Goal: Task Accomplishment & Management: Use online tool/utility

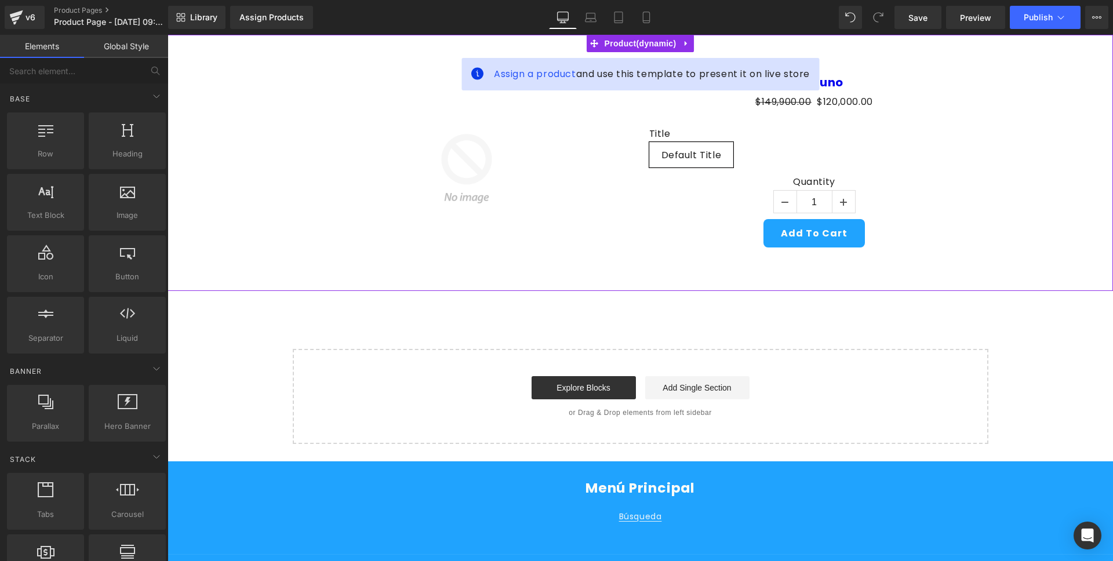
click at [330, 46] on div "Assign a product and use this template to present it on live store Sale Off (P)…" at bounding box center [639, 163] width 945 height 256
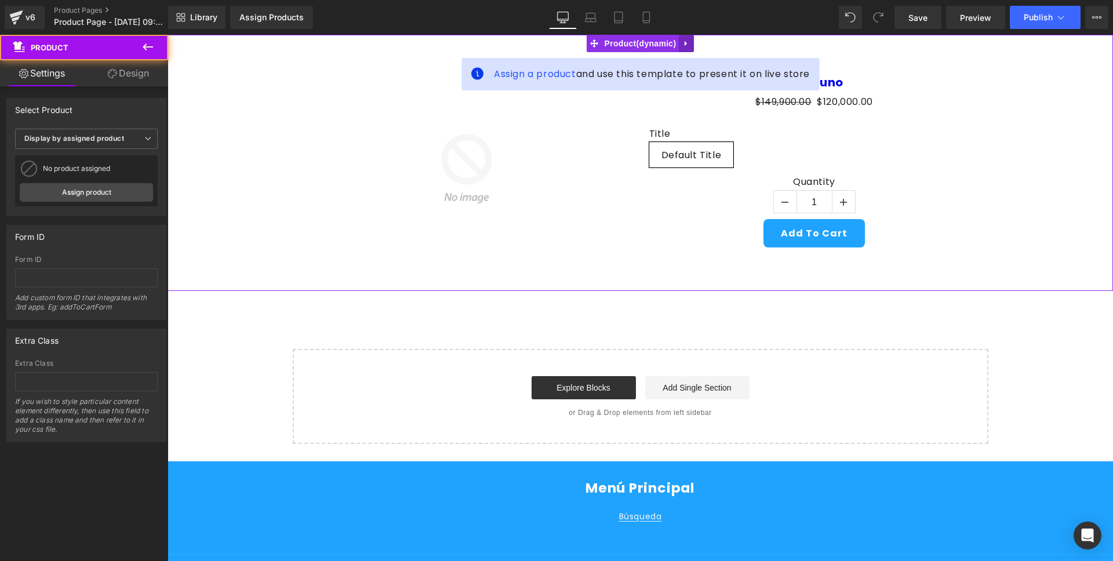
click at [686, 45] on icon at bounding box center [686, 43] width 8 height 9
click at [699, 45] on link at bounding box center [693, 43] width 15 height 17
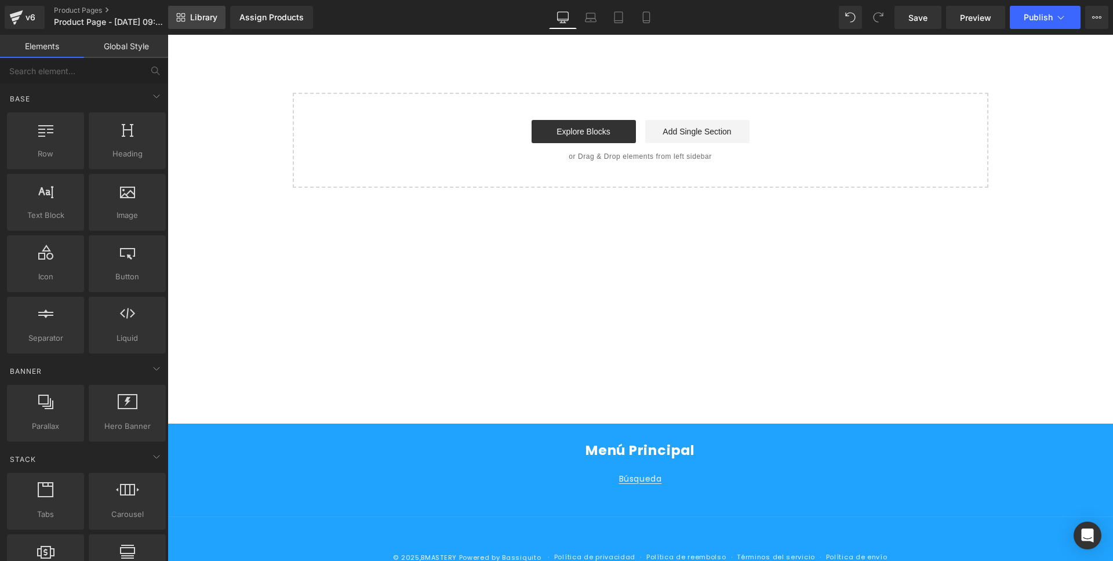
click at [201, 12] on span "Library" at bounding box center [203, 17] width 27 height 10
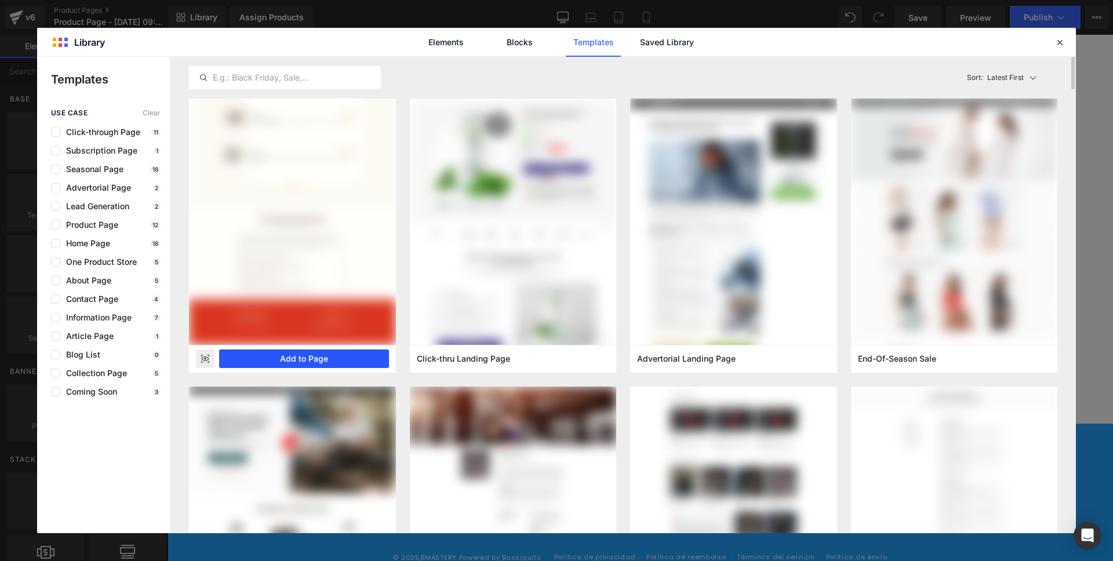
click at [354, 362] on button "Add to Page" at bounding box center [304, 358] width 170 height 19
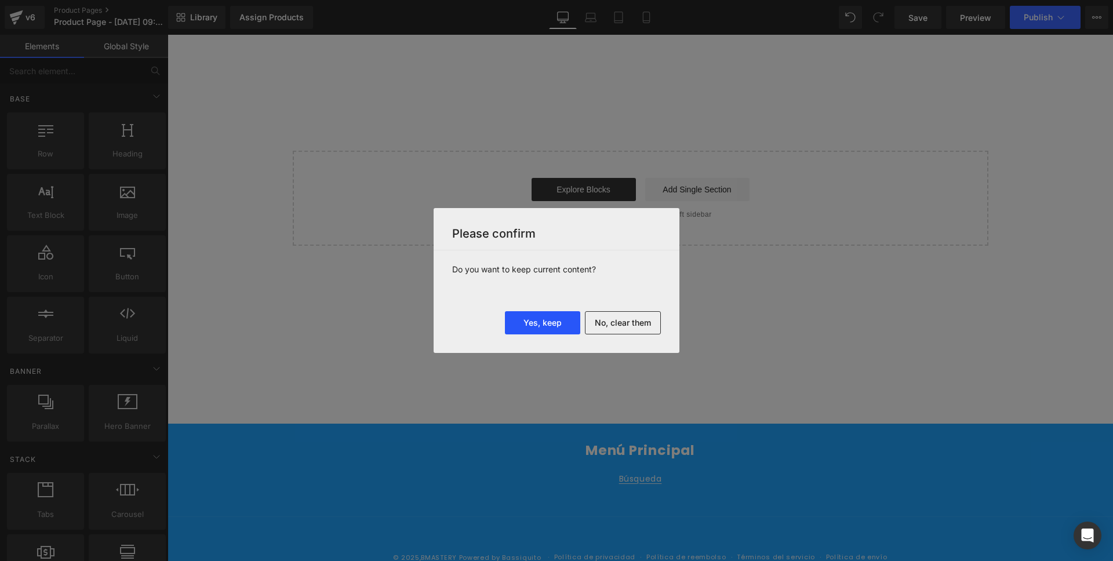
click at [522, 321] on button "Yes, keep" at bounding box center [542, 322] width 75 height 23
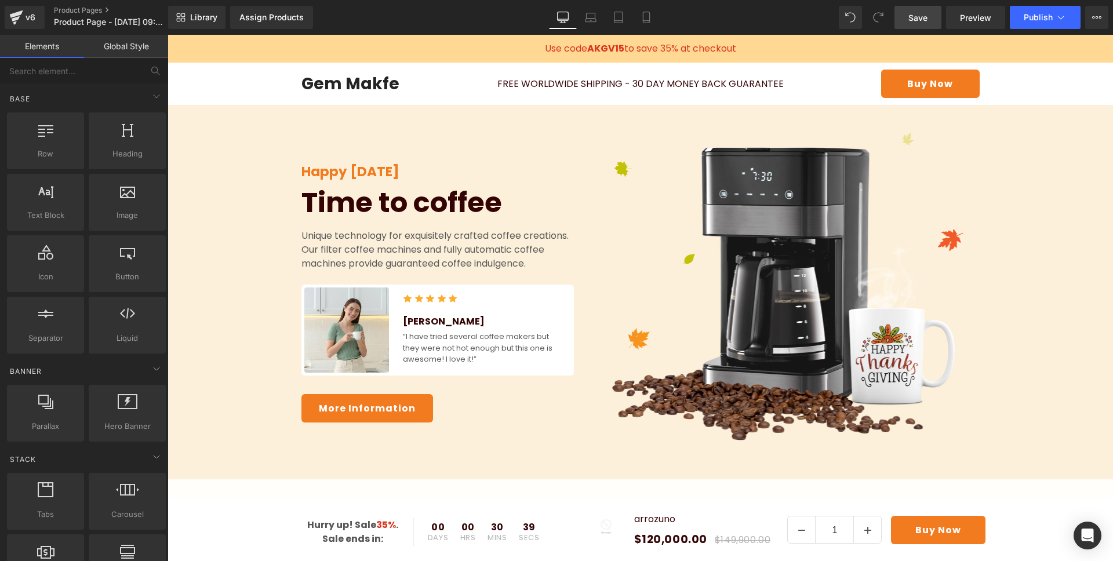
click at [915, 15] on span "Save" at bounding box center [917, 18] width 19 height 12
drag, startPoint x: 278, startPoint y: 370, endPoint x: 490, endPoint y: 37, distance: 394.2
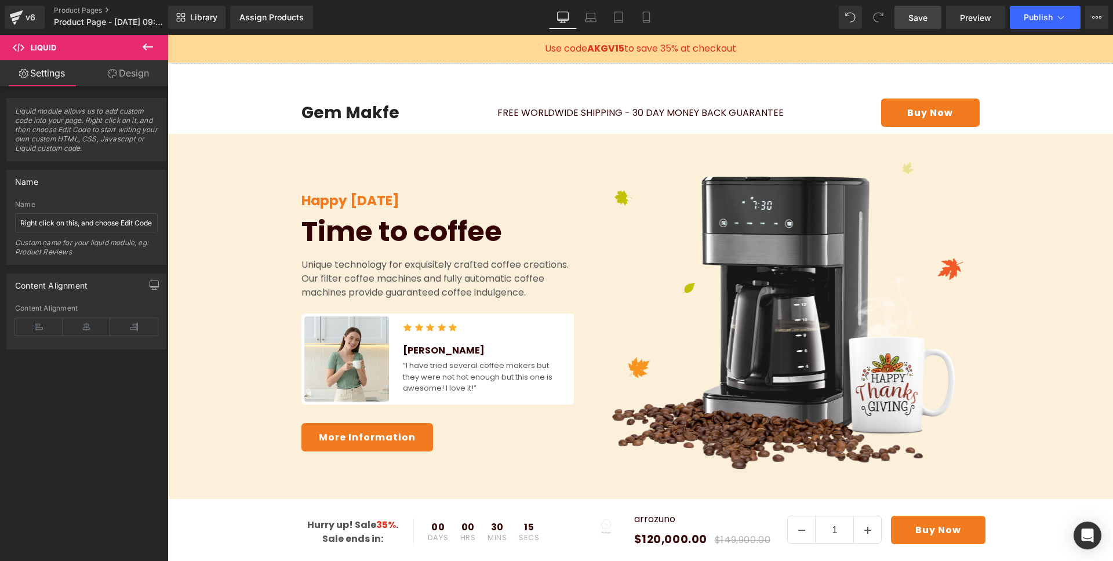
click at [158, 44] on button at bounding box center [148, 48] width 41 height 26
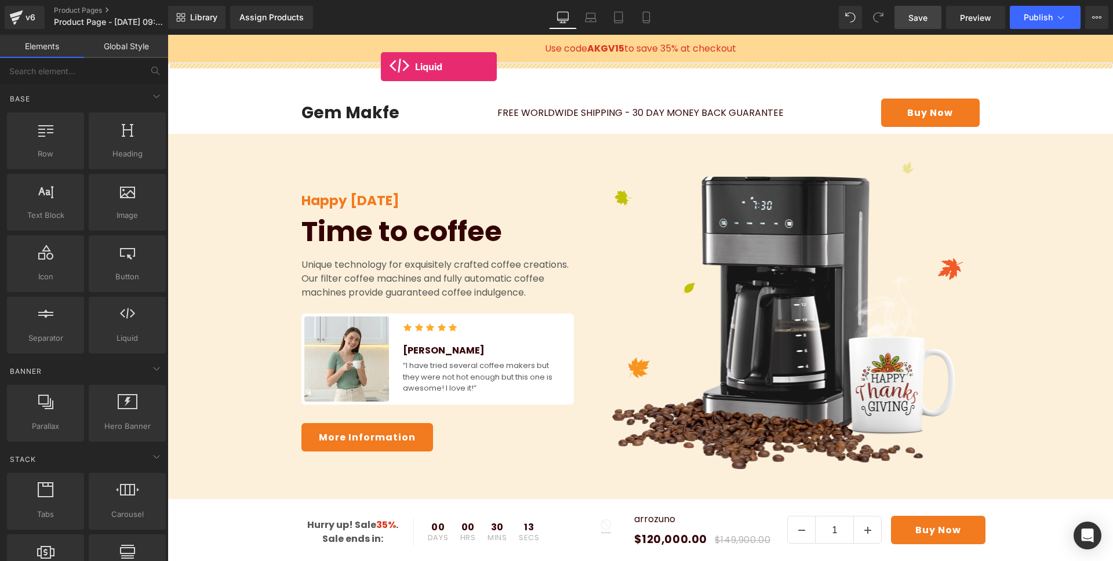
drag, startPoint x: 281, startPoint y: 359, endPoint x: 381, endPoint y: 67, distance: 309.4
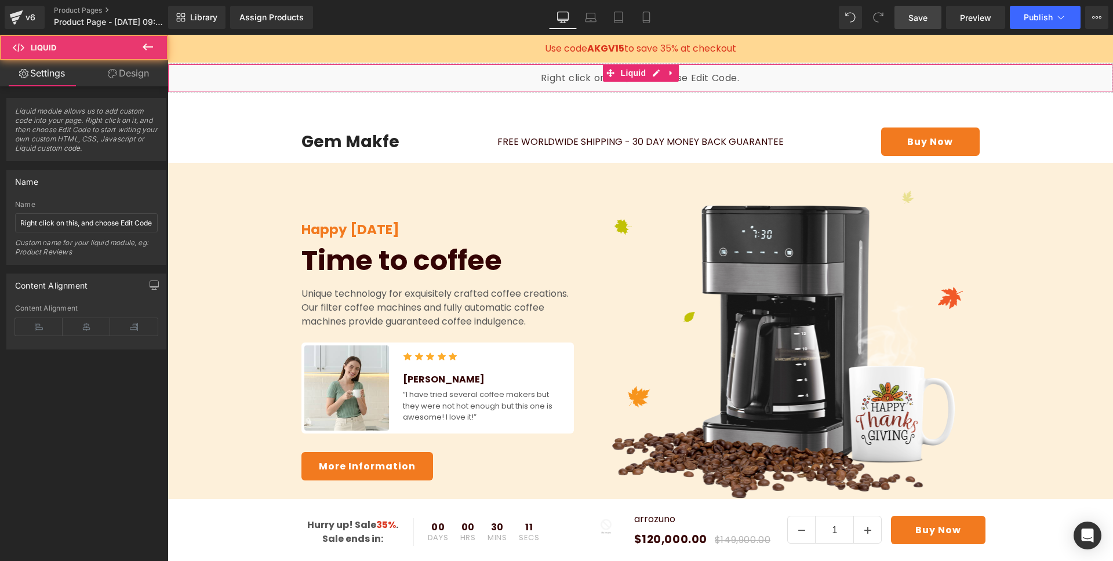
click at [422, 81] on div "Liquid" at bounding box center [639, 78] width 945 height 29
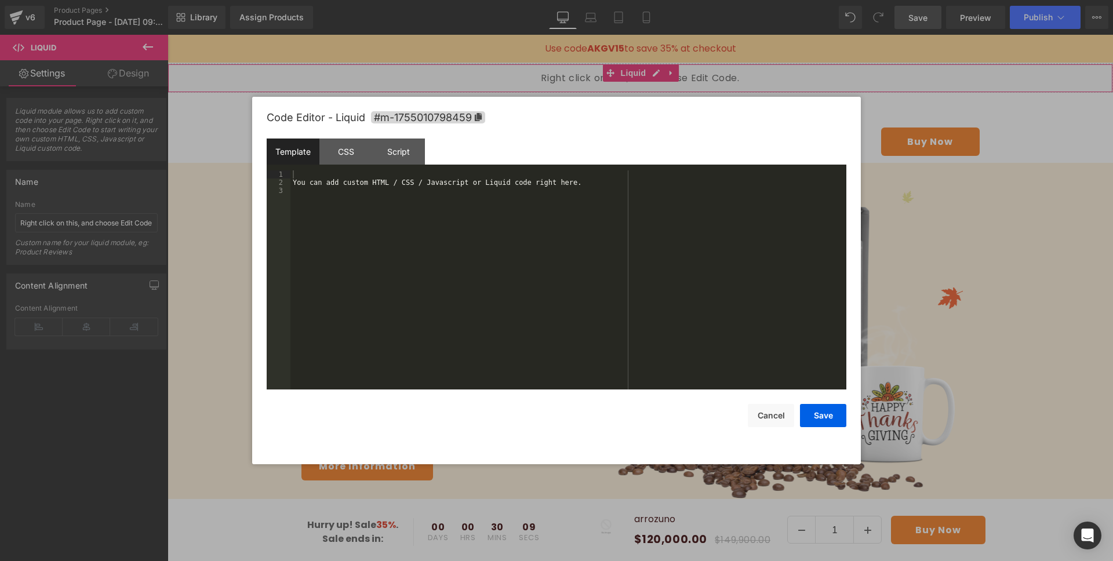
click at [289, 0] on div "Liquid You are previewing how the will restyle your page. You can not edit Elem…" at bounding box center [556, 0] width 1113 height 0
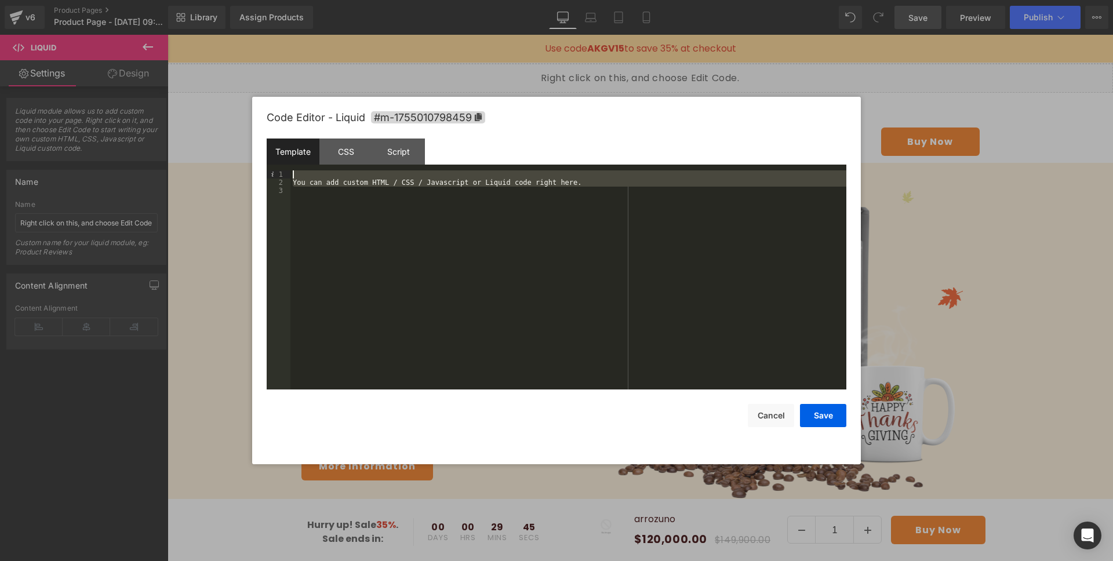
drag, startPoint x: 689, startPoint y: 191, endPoint x: 232, endPoint y: 170, distance: 457.7
click at [232, 170] on body "Liquid You are previewing how the will restyle your page. You can not edit Elem…" at bounding box center [556, 280] width 1113 height 561
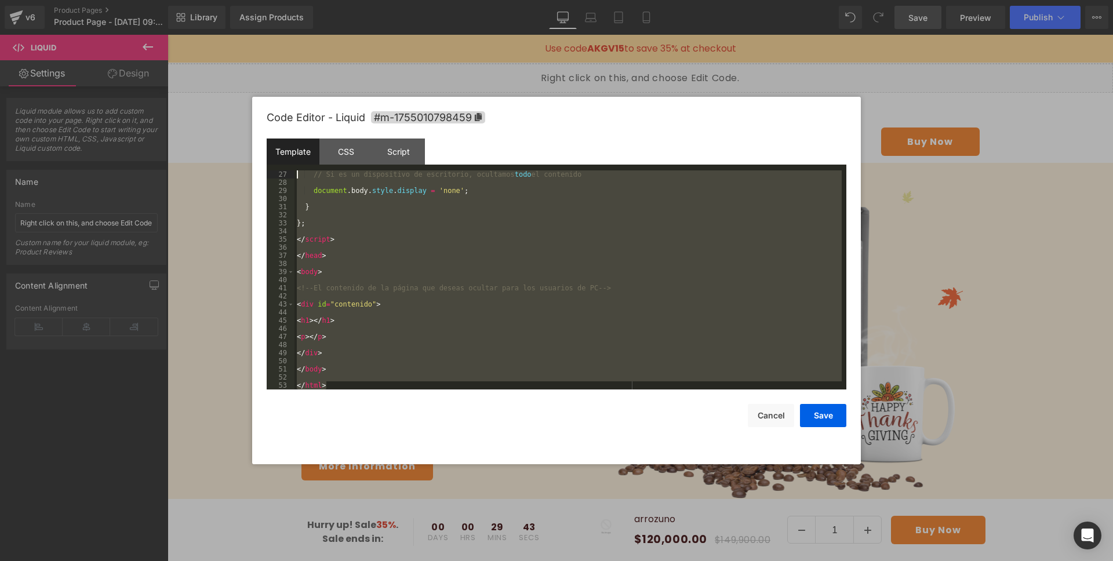
click at [466, 250] on div "// Si es un dispositivo de escritorio, ocultamos todo el contenido document . b…" at bounding box center [567, 287] width 547 height 235
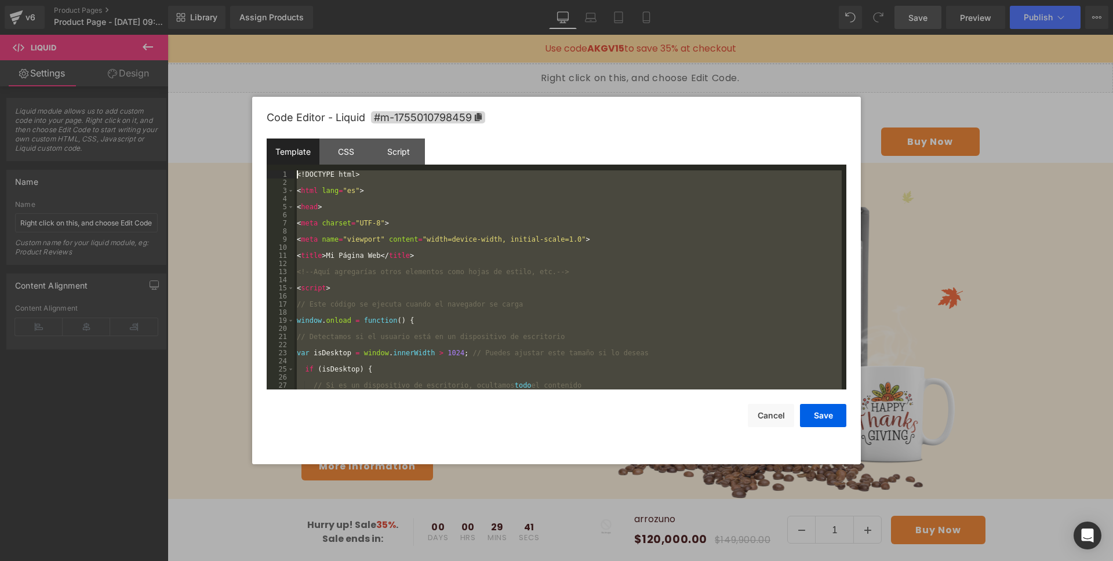
drag, startPoint x: 338, startPoint y: 384, endPoint x: 159, endPoint y: -9, distance: 432.6
click at [159, 0] on html "Liquid You are previewing how the will restyle your page. You can not edit Elem…" at bounding box center [556, 280] width 1113 height 561
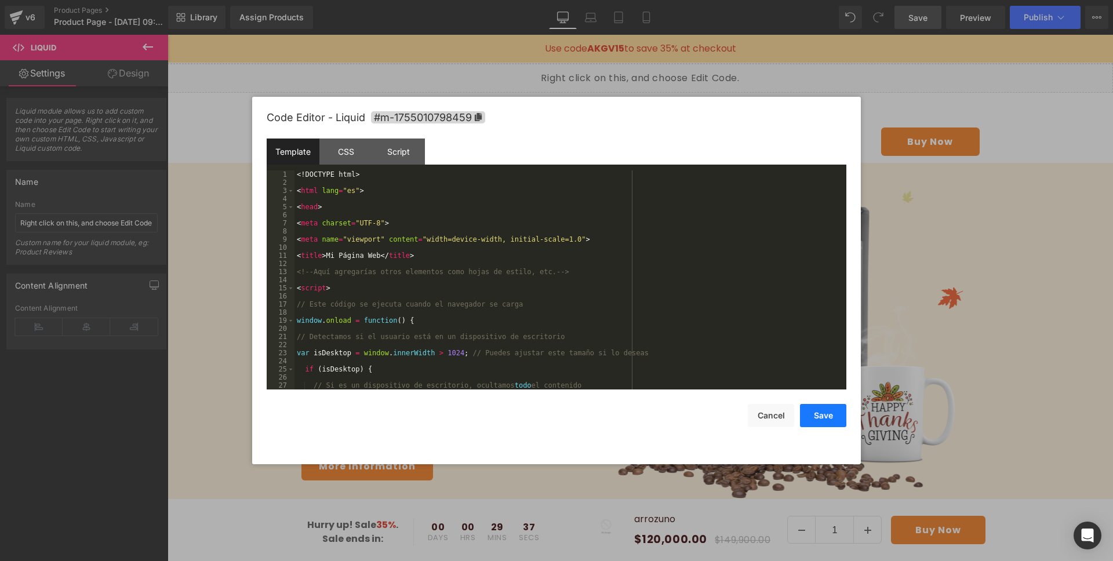
click at [825, 416] on button "Save" at bounding box center [823, 415] width 46 height 23
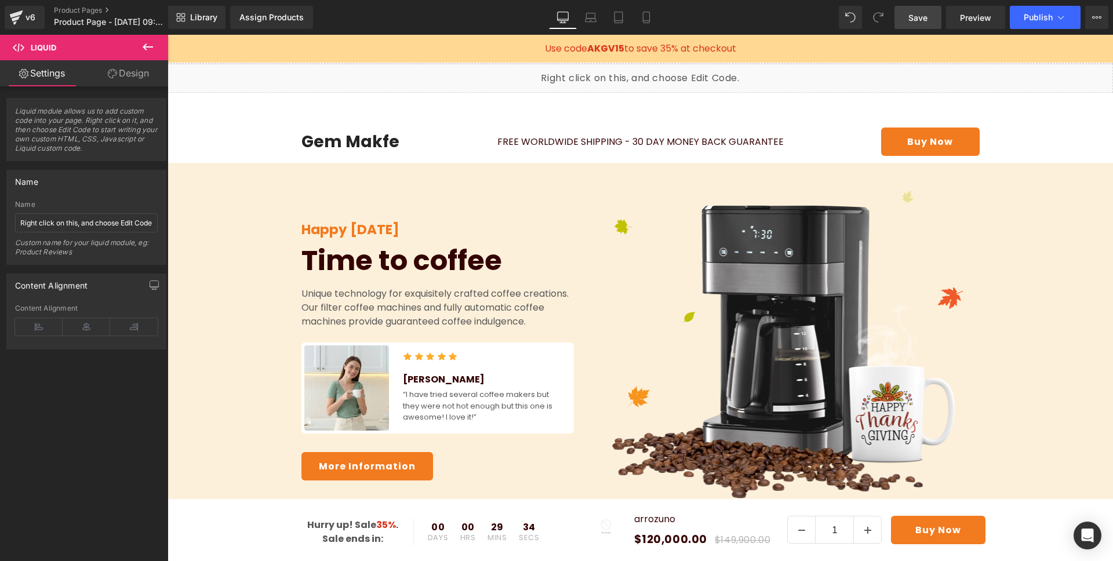
drag, startPoint x: 909, startPoint y: 20, endPoint x: 84, endPoint y: 19, distance: 824.7
click at [909, 20] on span "Save" at bounding box center [917, 18] width 19 height 12
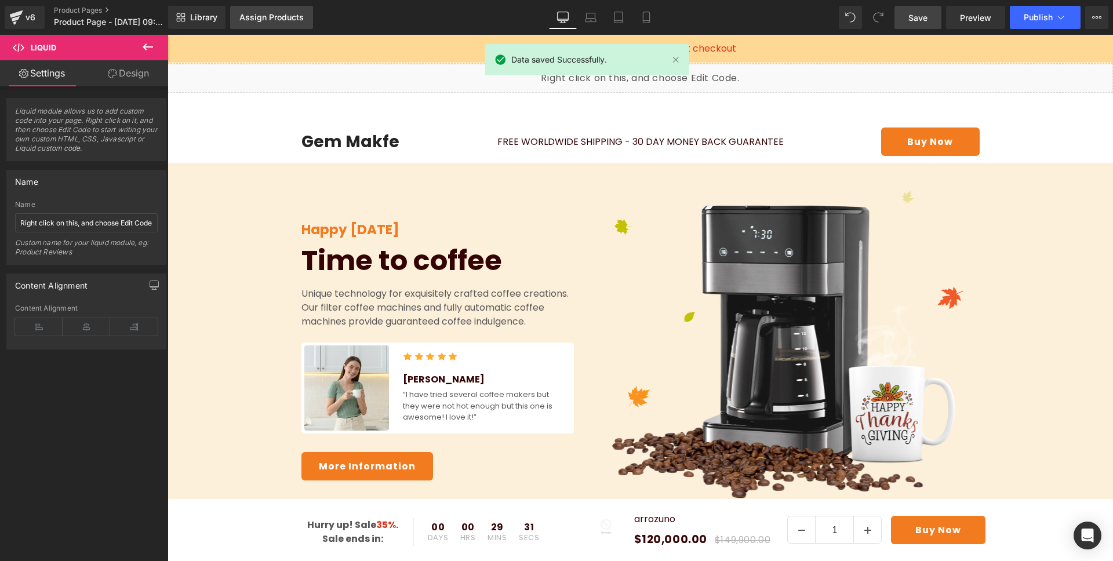
click at [278, 22] on link "Assign Products" at bounding box center [271, 17] width 83 height 23
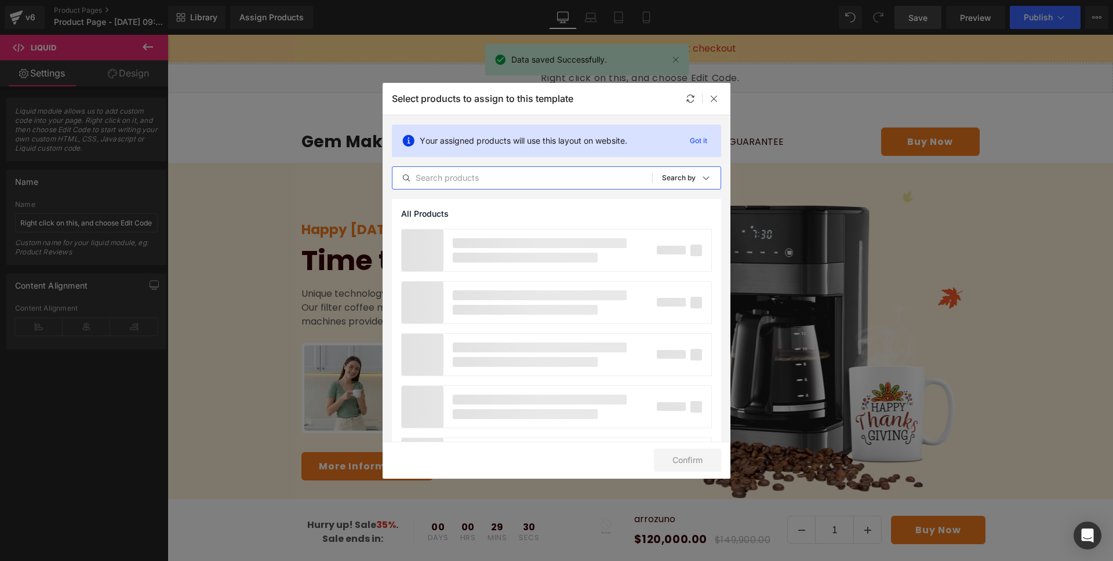
click at [520, 179] on input "text" at bounding box center [522, 178] width 260 height 14
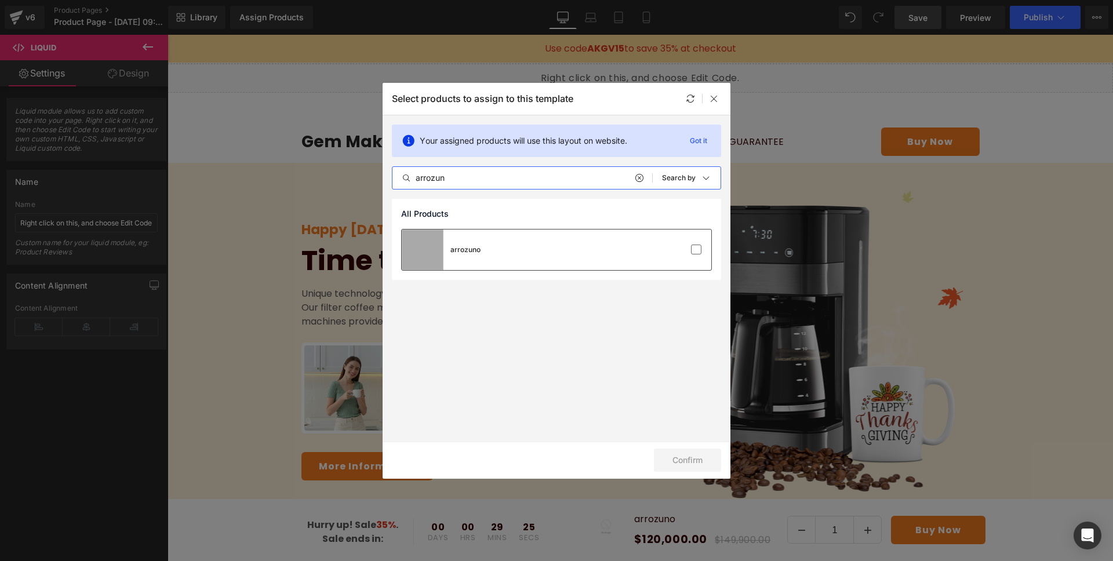
type input "arrozun"
click at [472, 255] on div "arrozuno" at bounding box center [441, 250] width 79 height 41
click at [695, 461] on button "Confirm" at bounding box center [687, 460] width 67 height 23
click at [695, 461] on button "Success" at bounding box center [680, 460] width 82 height 23
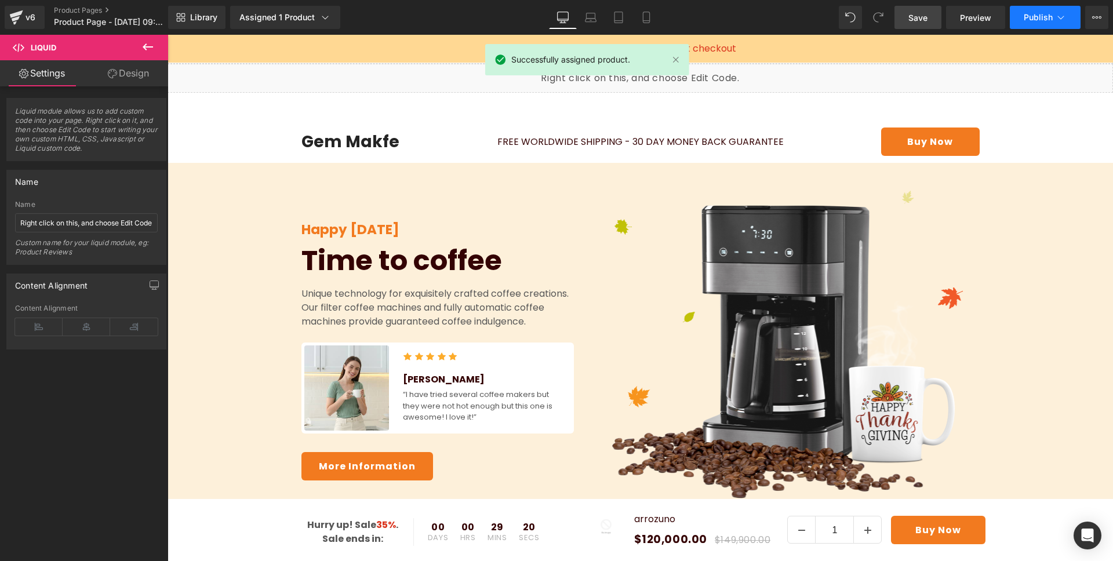
click at [1016, 14] on button "Publish" at bounding box center [1045, 17] width 71 height 23
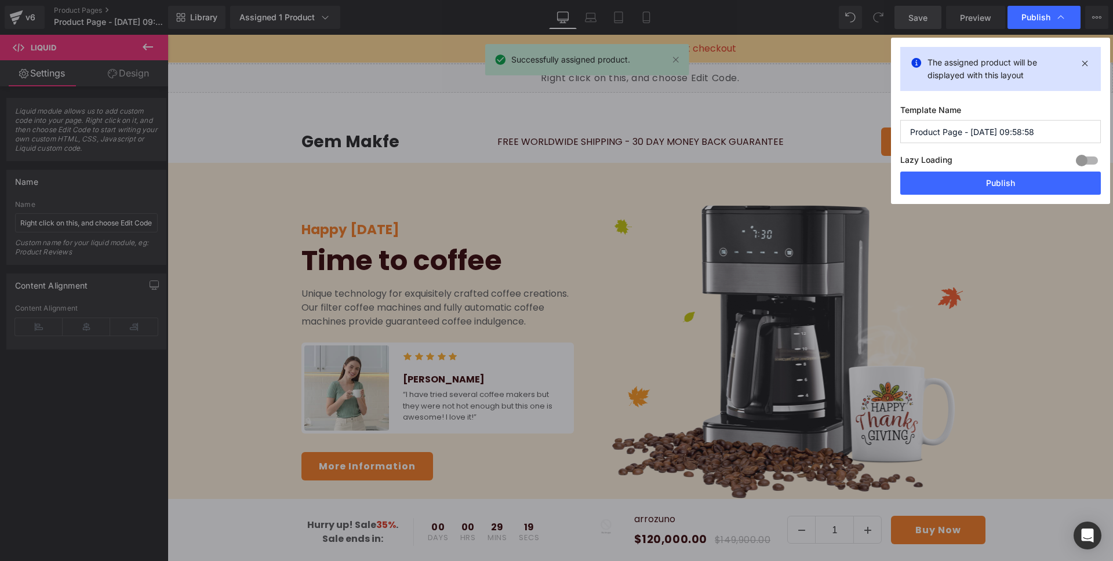
click at [994, 132] on input "Product Page - [DATE] 09:58:58" at bounding box center [1000, 131] width 201 height 23
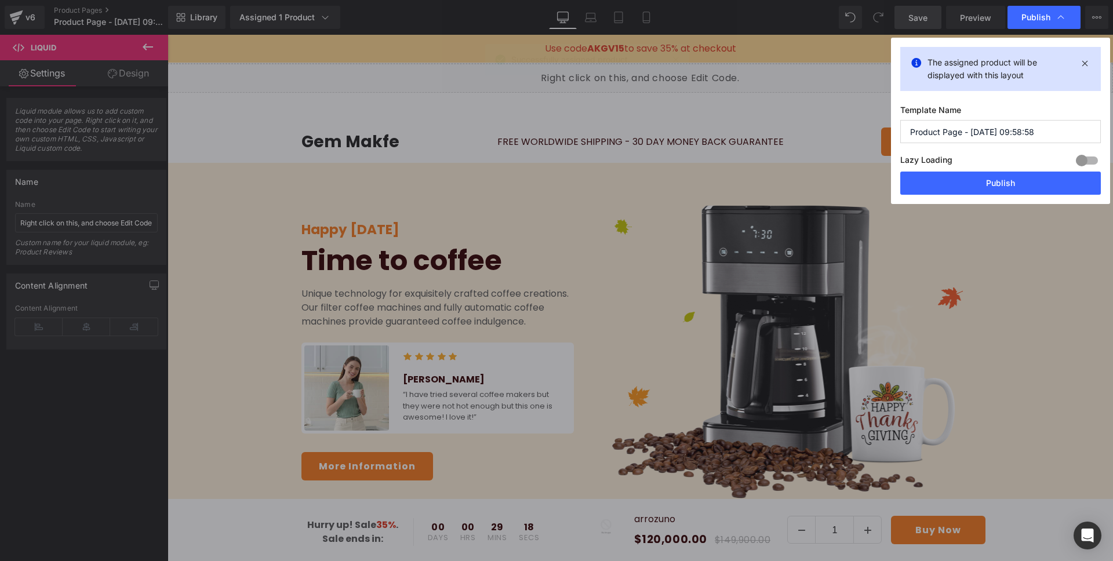
click at [994, 132] on input "Product Page - [DATE] 09:58:58" at bounding box center [1000, 131] width 201 height 23
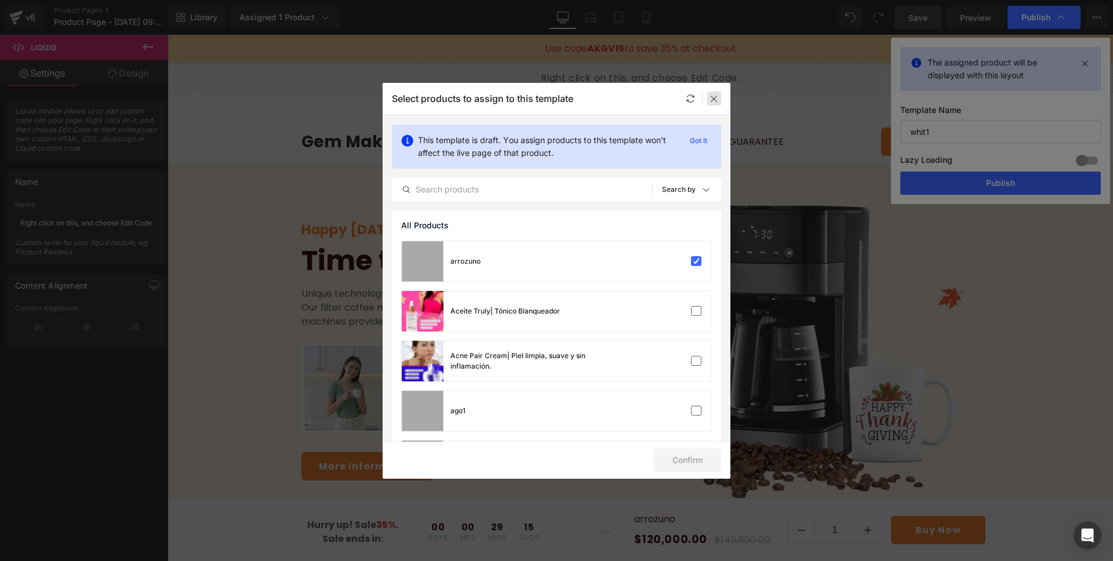
type input "whit1"
click at [715, 96] on icon at bounding box center [713, 98] width 9 height 9
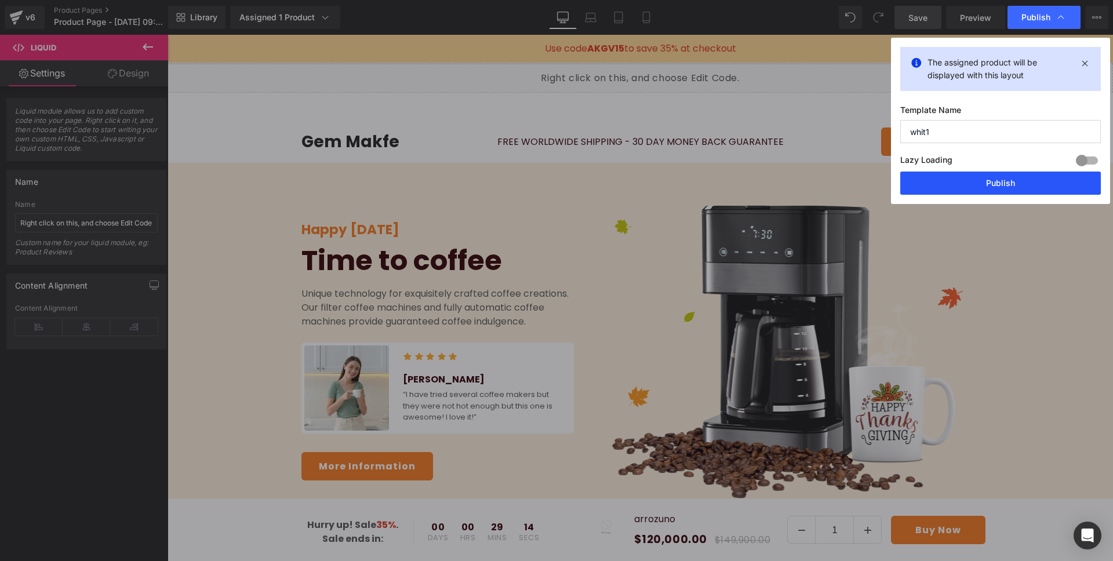
drag, startPoint x: 970, startPoint y: 171, endPoint x: 970, endPoint y: 179, distance: 7.6
click at [970, 177] on div "The assigned product will be displayed with this layout Template Name whit1 Laz…" at bounding box center [1000, 121] width 219 height 166
click at [970, 179] on button "Publish" at bounding box center [1000, 183] width 201 height 23
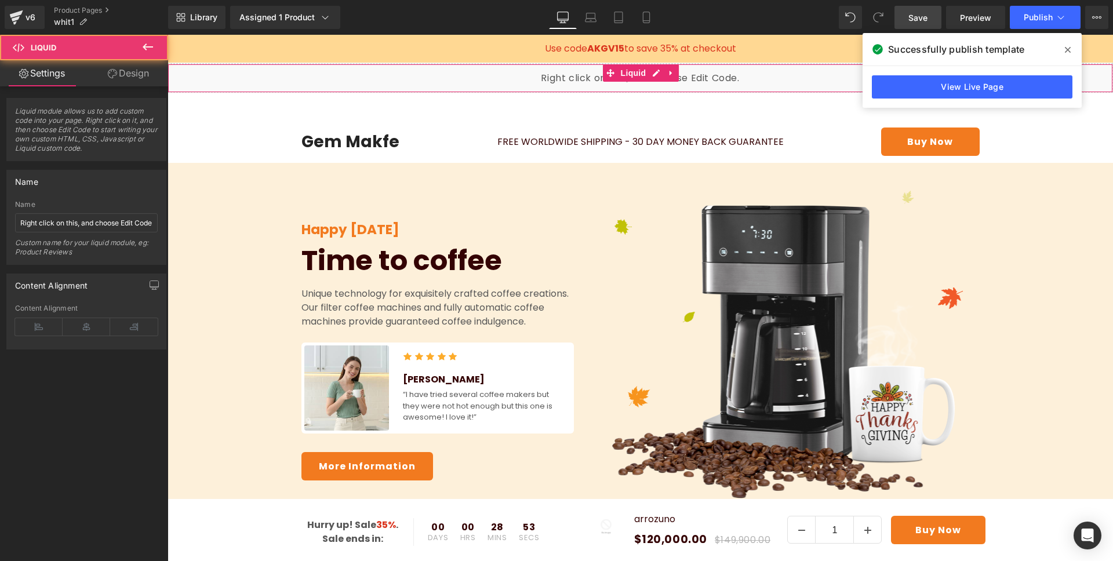
click at [542, 87] on div "Liquid" at bounding box center [639, 78] width 945 height 29
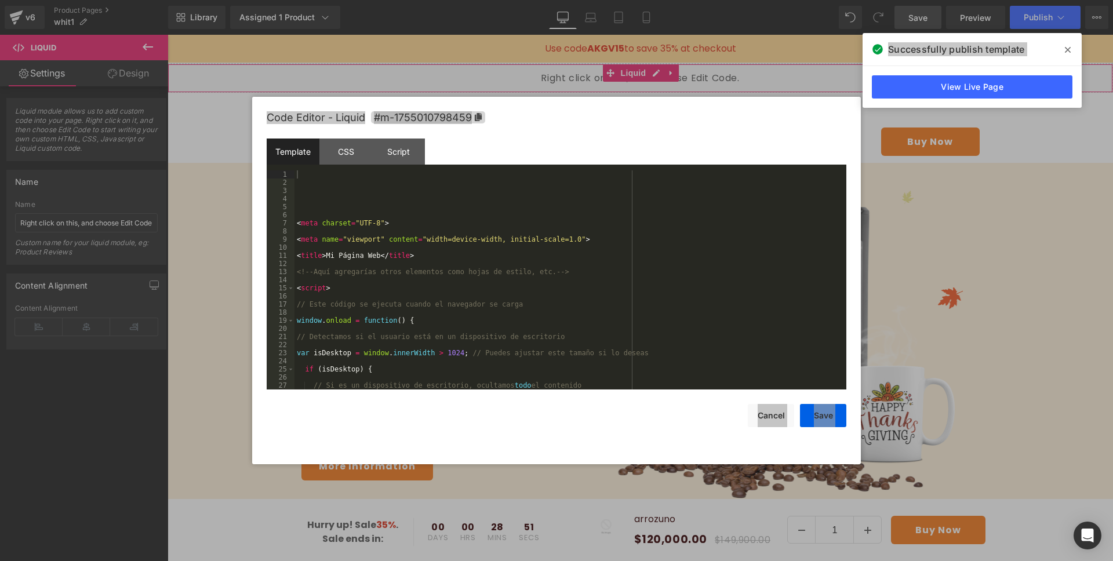
click at [497, 0] on div "Liquid You are previewing how the will restyle your page. You can not edit Elem…" at bounding box center [556, 0] width 1113 height 0
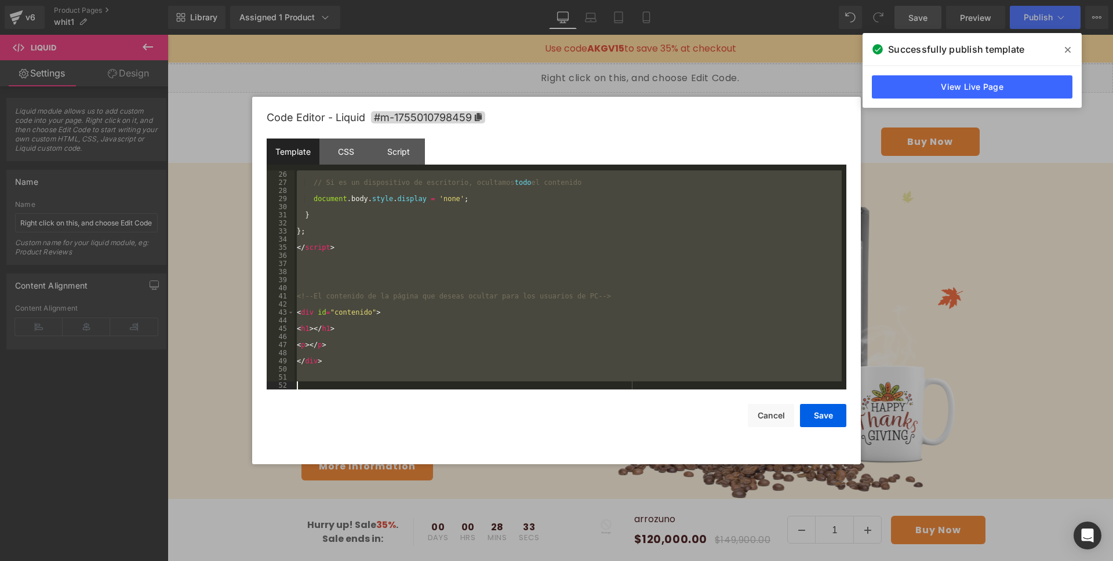
scroll to position [211, 0]
drag, startPoint x: 303, startPoint y: 174, endPoint x: 490, endPoint y: 553, distance: 423.5
click at [490, 553] on body "Liquid You are previewing how the will restyle your page. You can not edit Elem…" at bounding box center [556, 280] width 1113 height 561
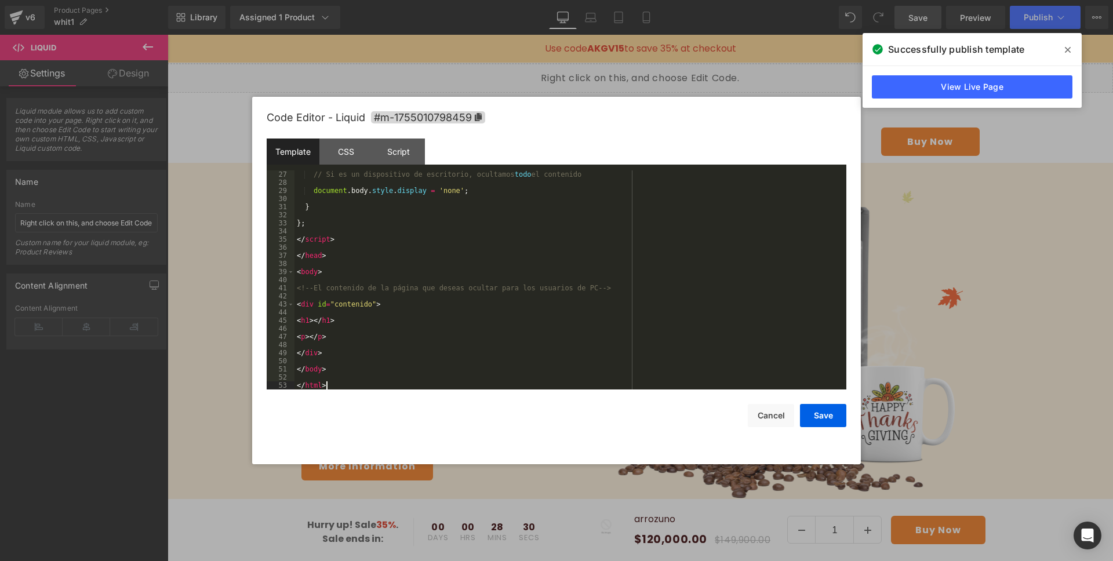
scroll to position [0, 0]
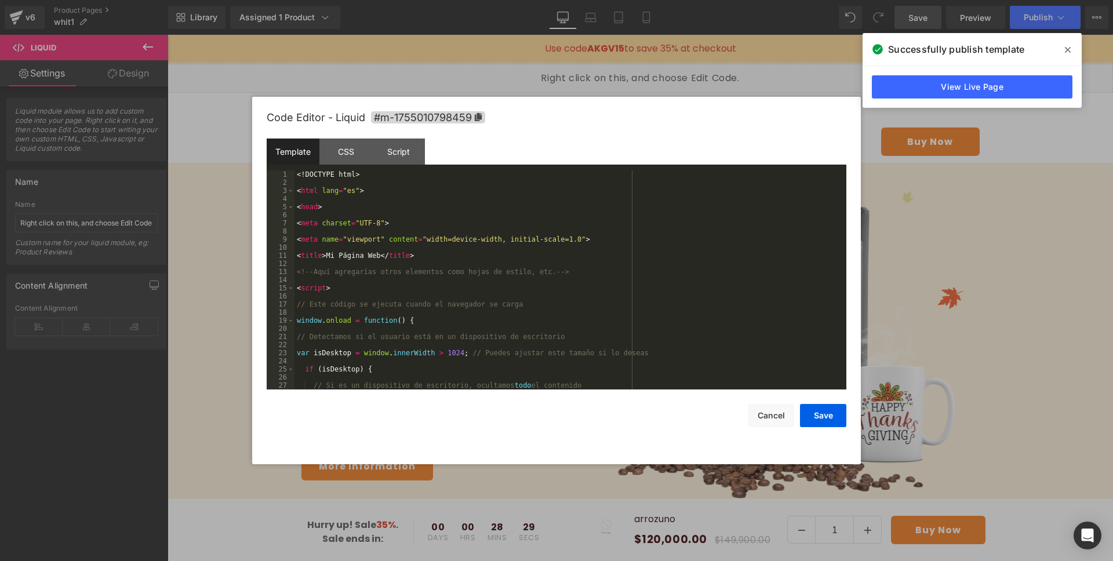
click at [682, 282] on div "<! DOCTYPE html > < html lang = "es" > < head > < meta charset = "UTF-8" > < me…" at bounding box center [567, 287] width 547 height 235
click at [829, 413] on button "Save" at bounding box center [823, 415] width 46 height 23
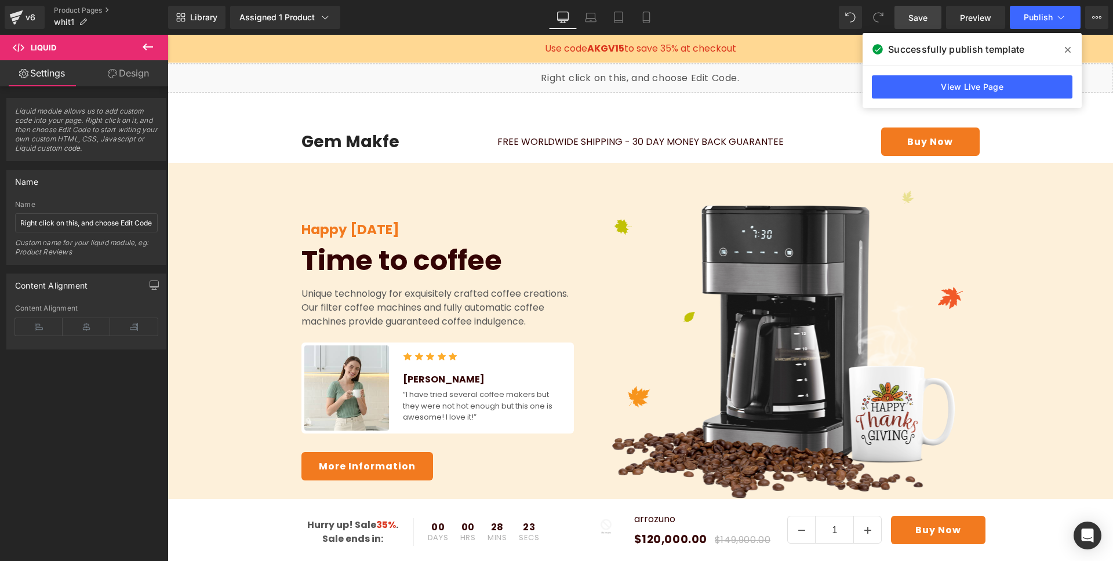
click at [1071, 49] on span at bounding box center [1067, 50] width 19 height 19
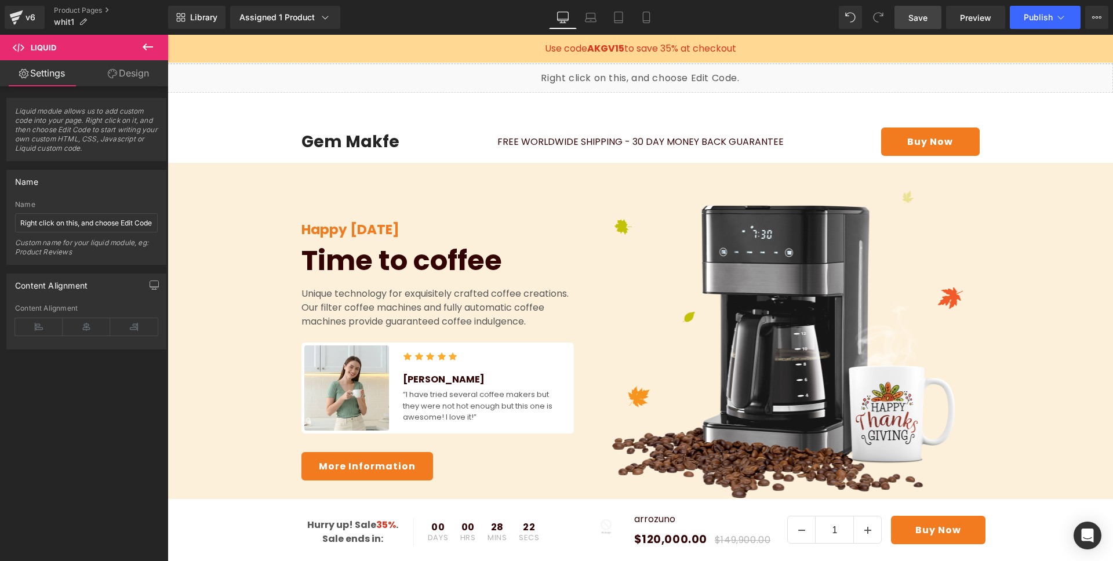
click at [925, 23] on span "Save" at bounding box center [917, 18] width 19 height 12
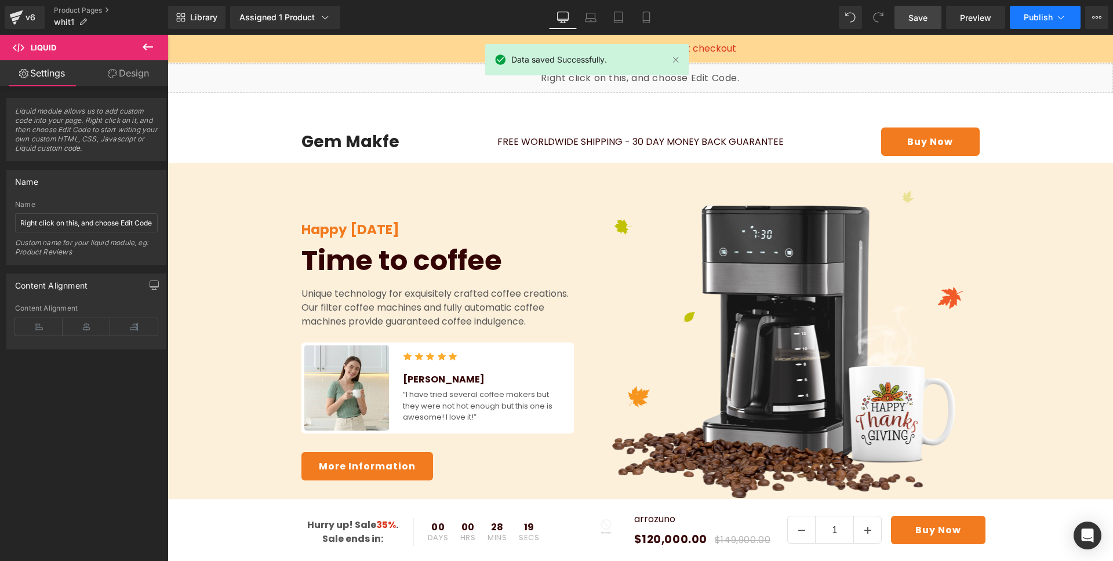
click at [1041, 24] on button "Publish" at bounding box center [1045, 17] width 71 height 23
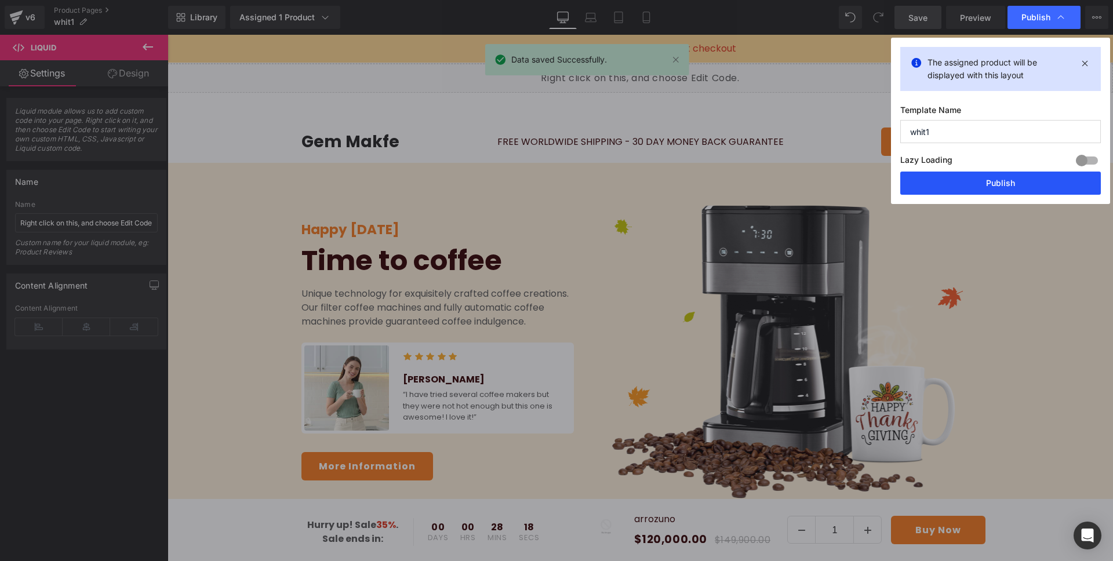
click at [971, 176] on button "Publish" at bounding box center [1000, 183] width 201 height 23
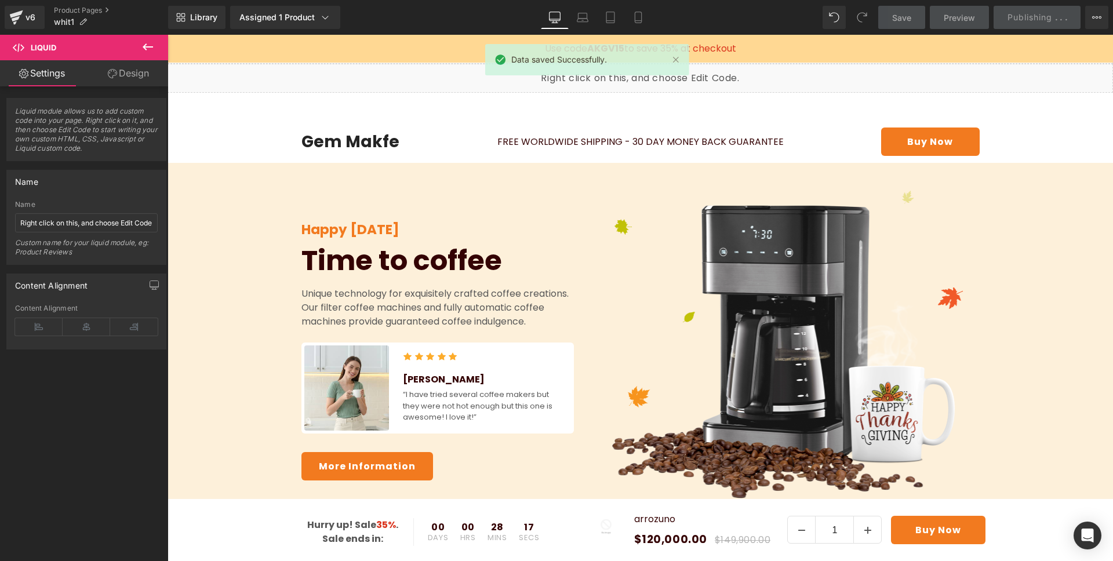
click at [153, 44] on icon at bounding box center [148, 47] width 14 height 14
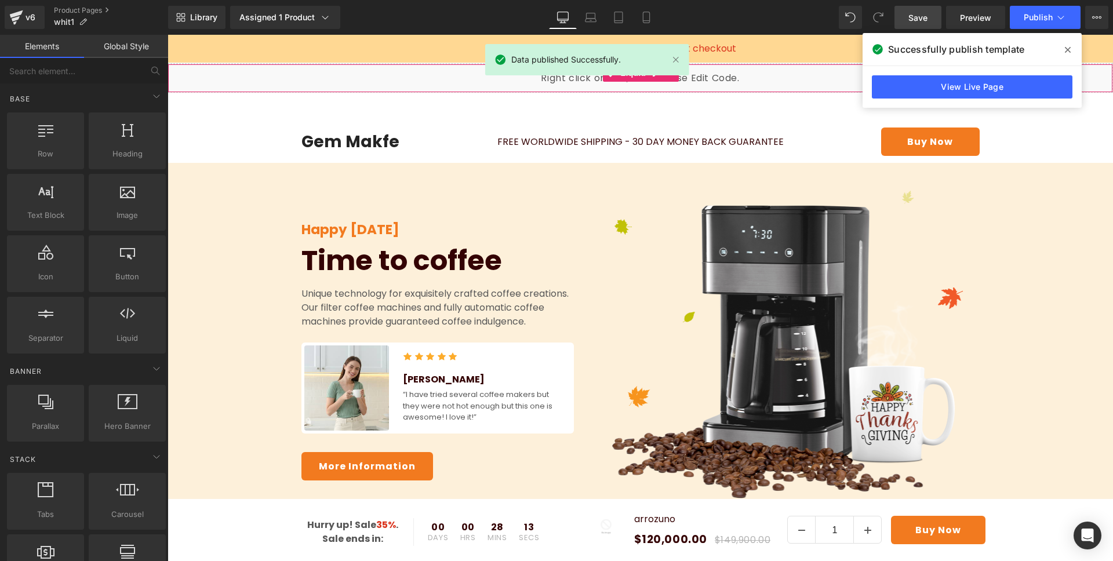
click at [231, 85] on div "Liquid" at bounding box center [639, 78] width 945 height 29
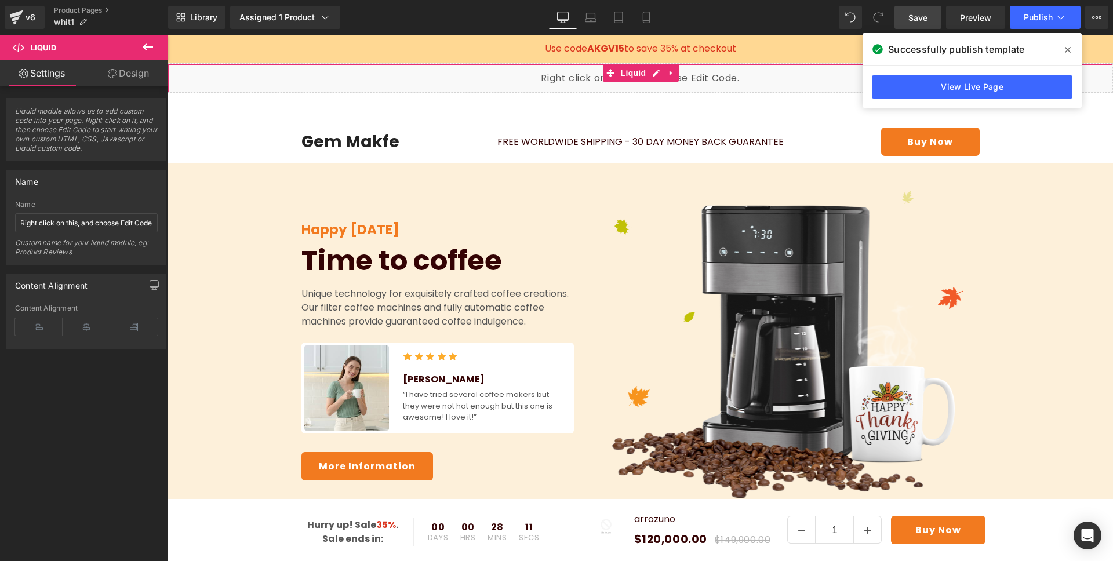
click at [104, 74] on link "Design" at bounding box center [128, 73] width 84 height 26
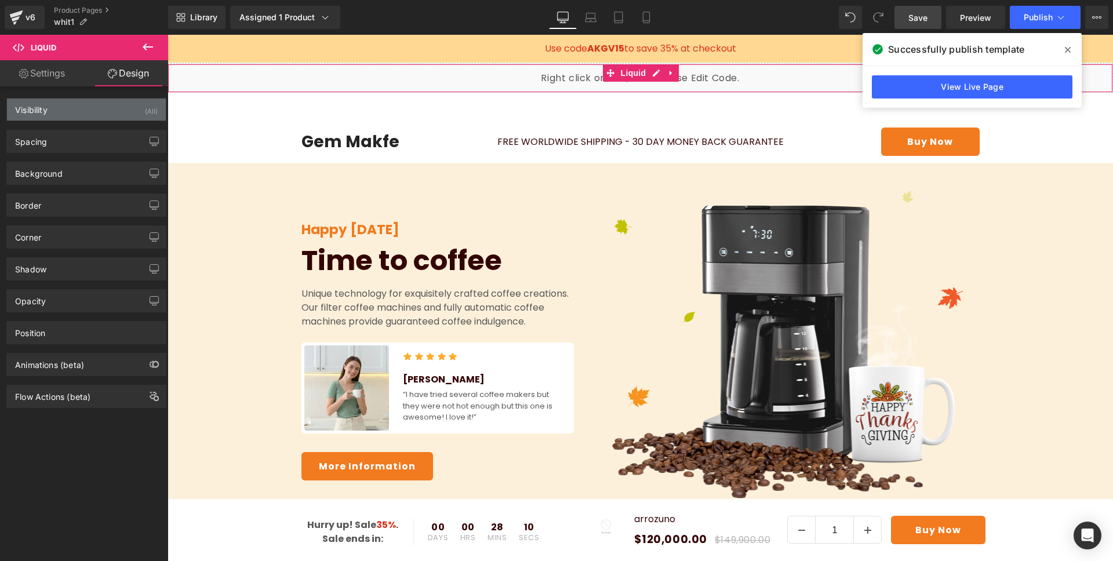
click at [100, 111] on div "Visibility (All)" at bounding box center [86, 110] width 159 height 22
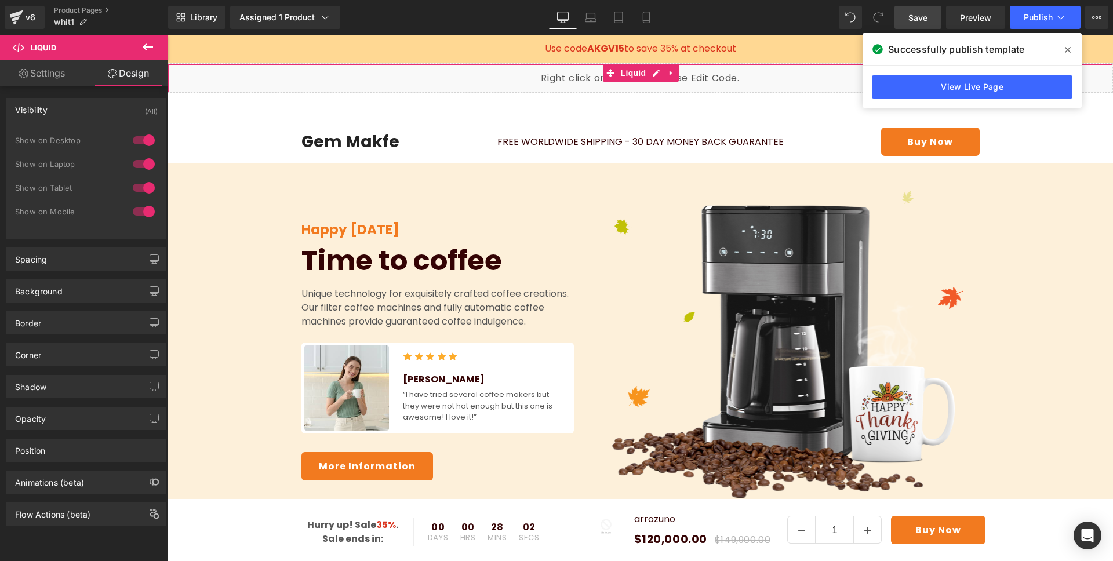
drag, startPoint x: 143, startPoint y: 140, endPoint x: 136, endPoint y: 166, distance: 26.4
click at [141, 145] on div at bounding box center [144, 140] width 28 height 19
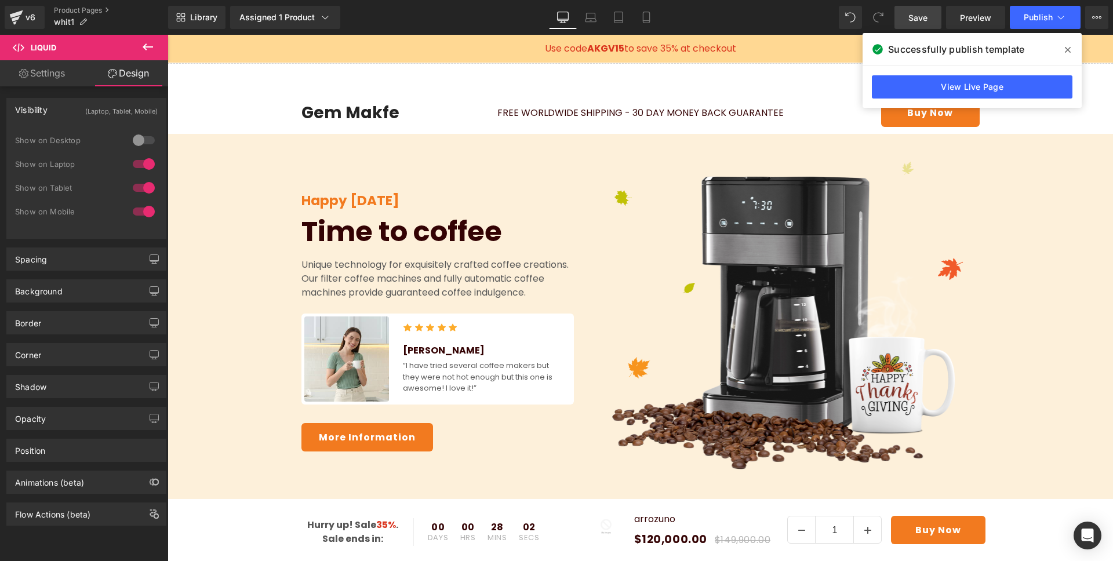
click at [136, 166] on div at bounding box center [144, 164] width 28 height 19
click at [136, 187] on div at bounding box center [144, 188] width 28 height 19
click at [130, 184] on div at bounding box center [144, 188] width 28 height 19
click at [144, 155] on div at bounding box center [144, 164] width 28 height 19
click at [147, 140] on div at bounding box center [144, 140] width 28 height 19
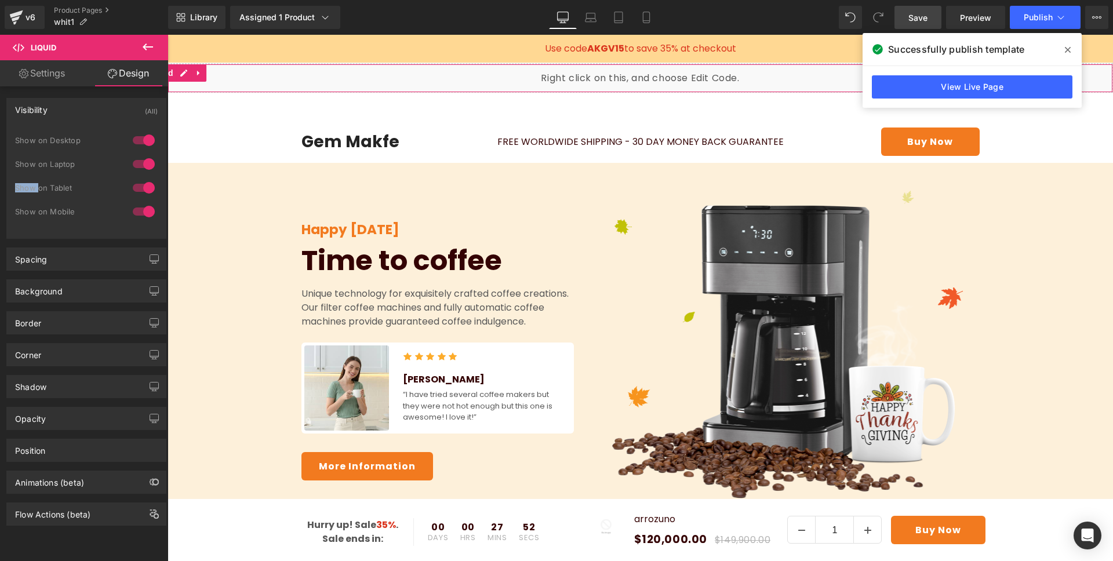
click at [139, 190] on div "Show on Tablet" at bounding box center [86, 194] width 143 height 24
click at [79, 176] on div "Show on Laptop" at bounding box center [86, 170] width 143 height 24
drag, startPoint x: 77, startPoint y: 185, endPoint x: 5, endPoint y: 181, distance: 72.0
click at [16, 188] on div "Show on Tablet" at bounding box center [67, 188] width 104 height 8
